Goal: Task Accomplishment & Management: Manage account settings

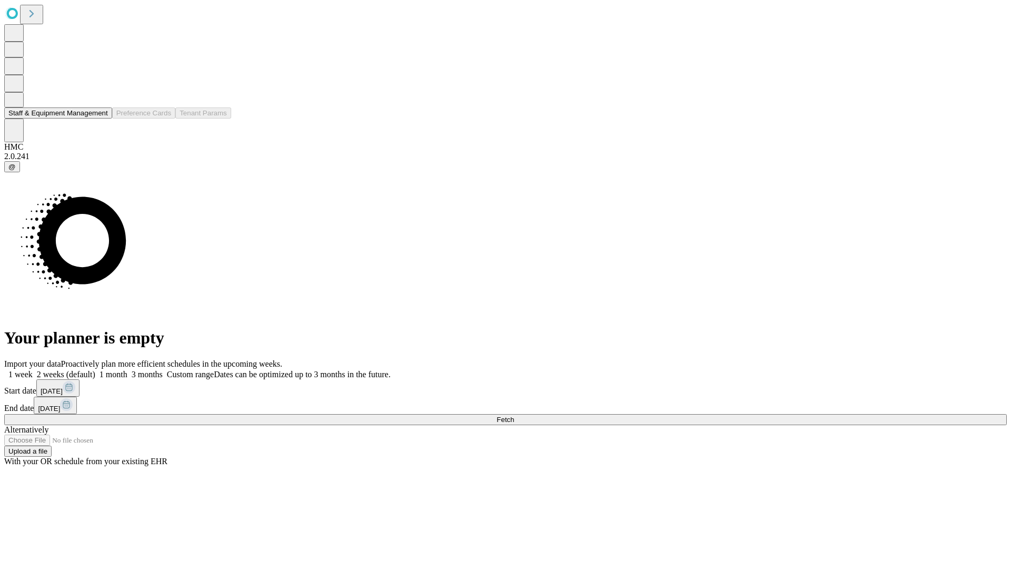
click at [98, 118] on button "Staff & Equipment Management" at bounding box center [58, 112] width 108 height 11
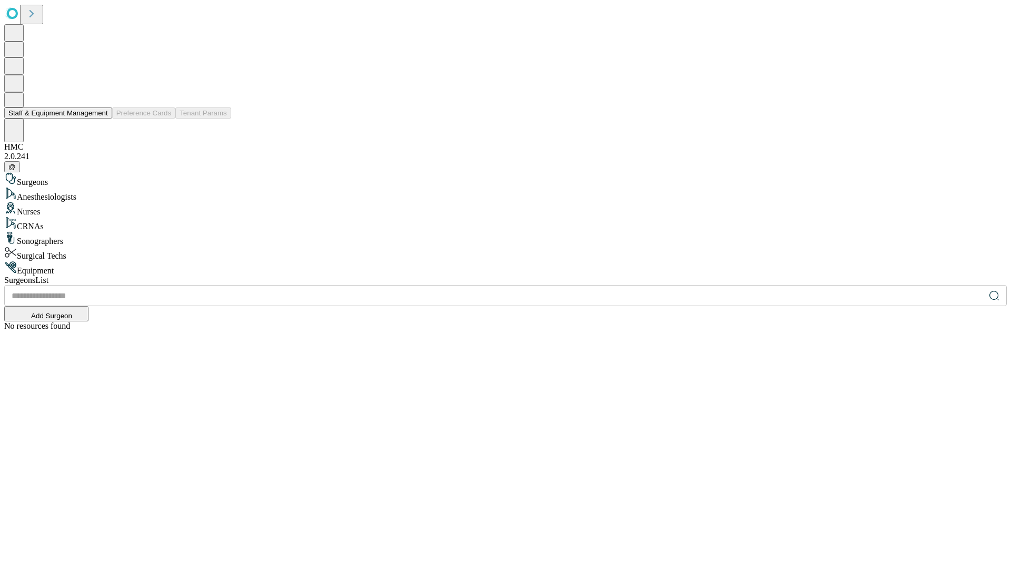
click at [101, 118] on button "Staff & Equipment Management" at bounding box center [58, 112] width 108 height 11
